Goal: Check status: Check status

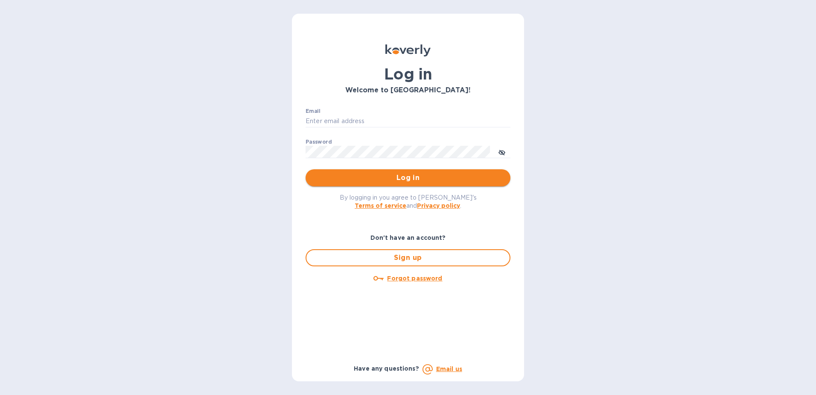
type input "[EMAIL_ADDRESS][DOMAIN_NAME]"
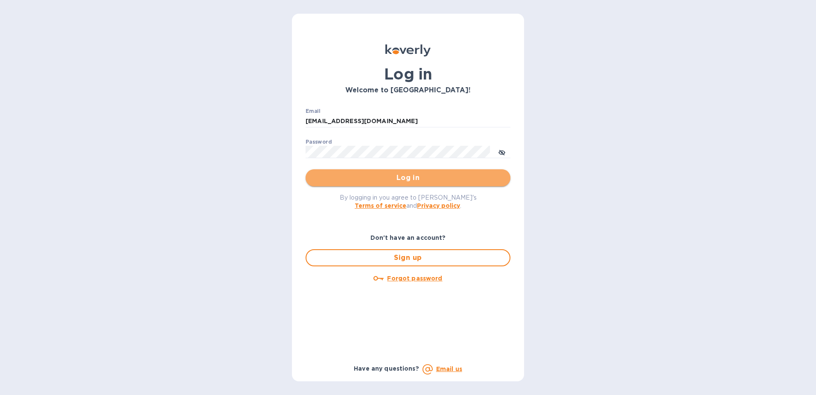
click at [399, 169] on button "Log in" at bounding box center [408, 177] width 205 height 17
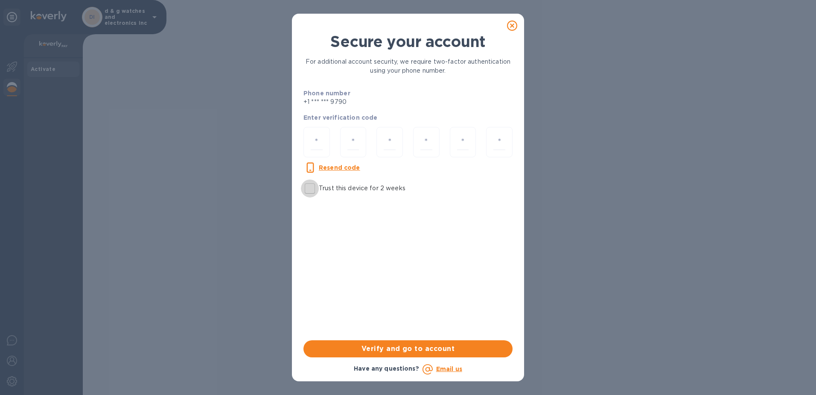
click at [310, 189] on input "Trust this device for 2 weeks" at bounding box center [310, 188] width 18 height 18
checkbox input "true"
click at [314, 139] on input "number" at bounding box center [317, 142] width 12 height 16
type input "1"
type input "5"
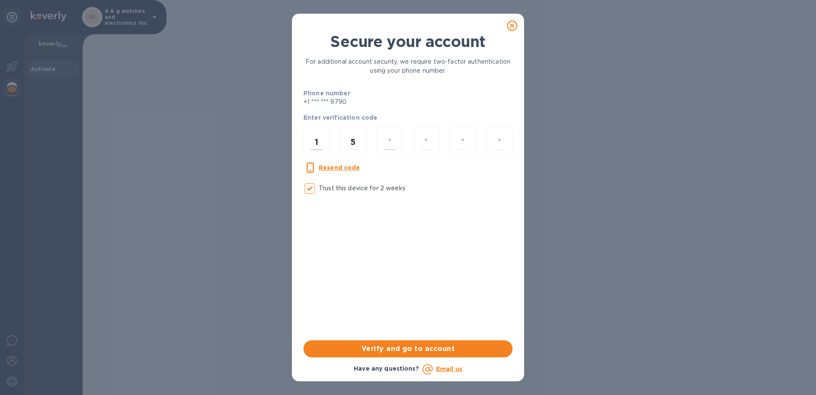
type input "0"
type input "6"
type input "4"
type input "2"
